Goal: Information Seeking & Learning: Understand process/instructions

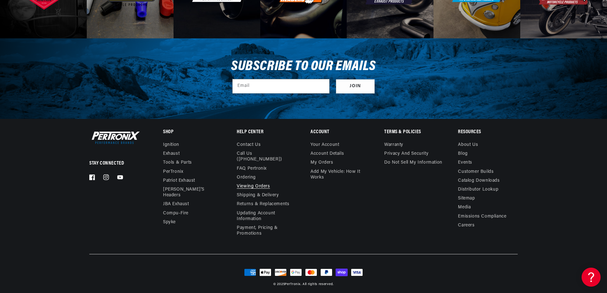
scroll to position [0, 397]
click at [247, 182] on link "Viewing Orders" at bounding box center [253, 186] width 33 height 9
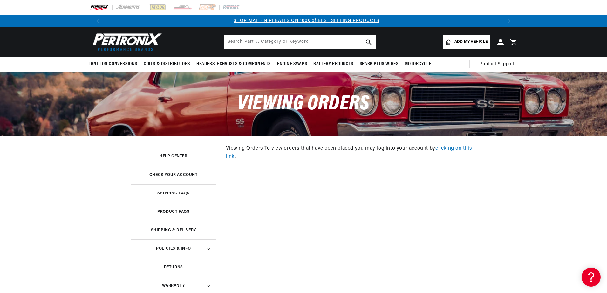
scroll to position [0, 397]
